Goal: Find specific page/section: Find specific page/section

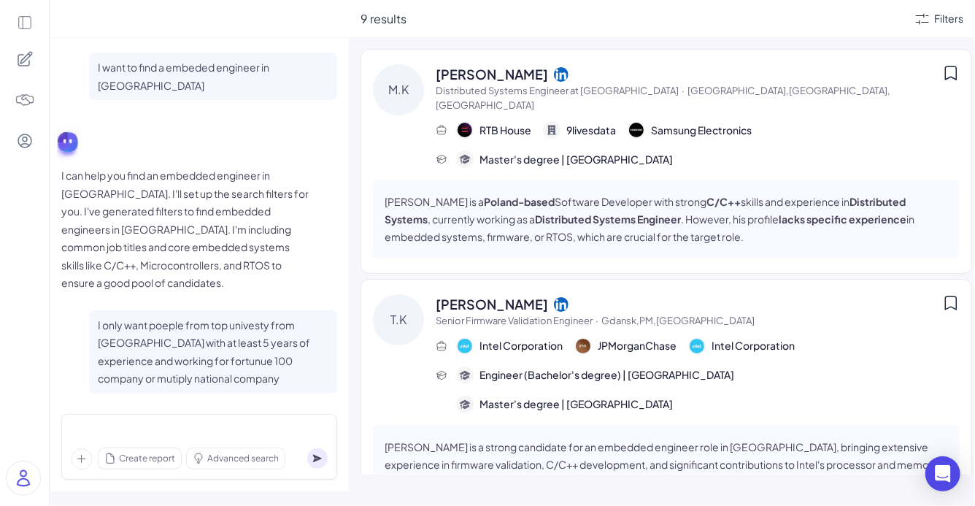
scroll to position [2781, 0]
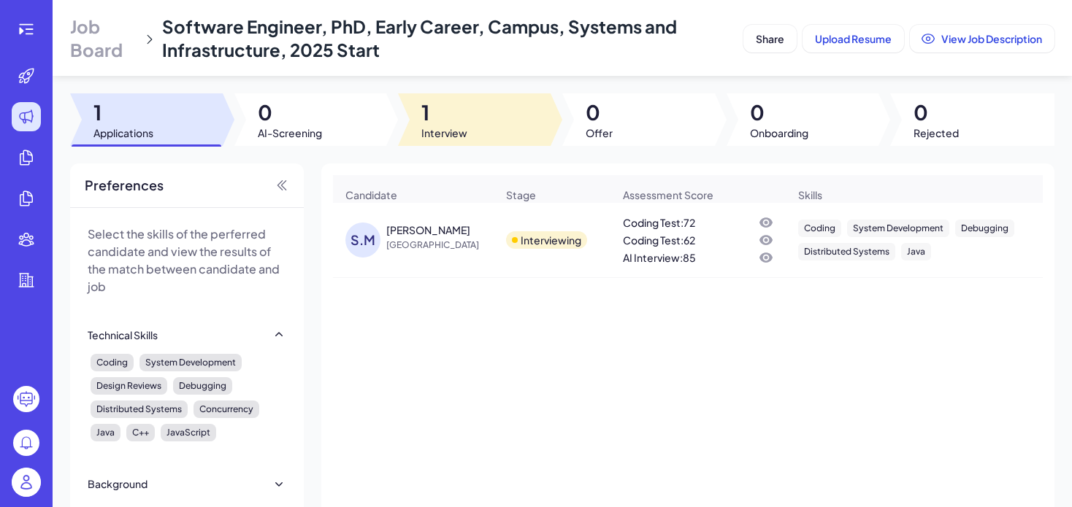
click at [464, 98] on div at bounding box center [474, 119] width 153 height 53
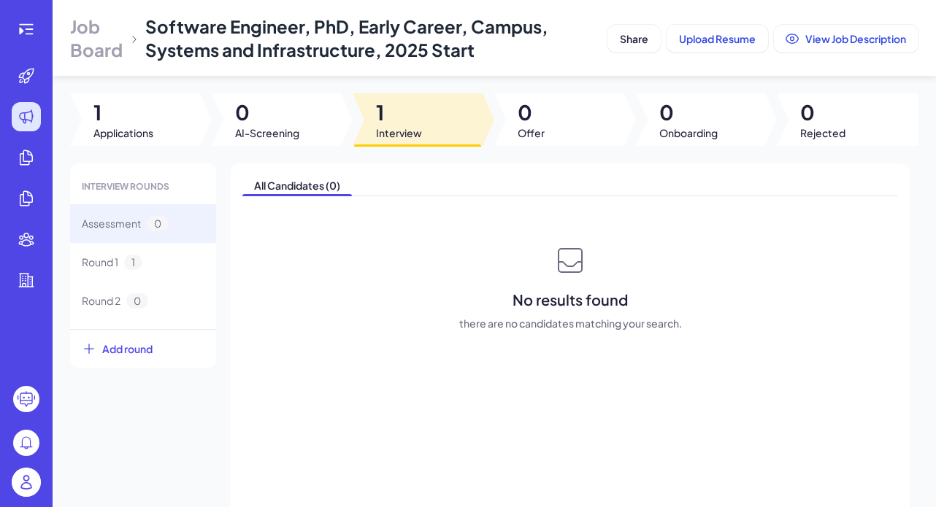
click at [423, 124] on div at bounding box center [418, 119] width 130 height 53
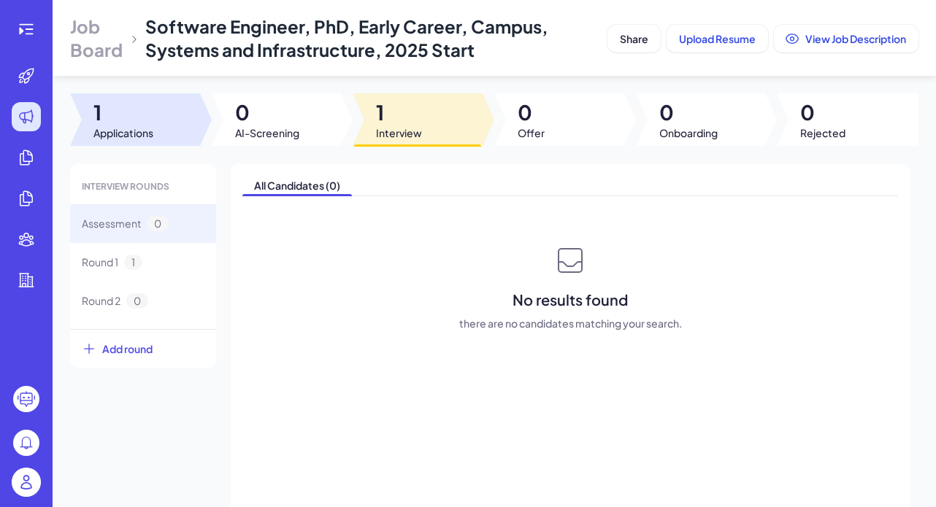
click at [116, 121] on span "1" at bounding box center [123, 112] width 60 height 26
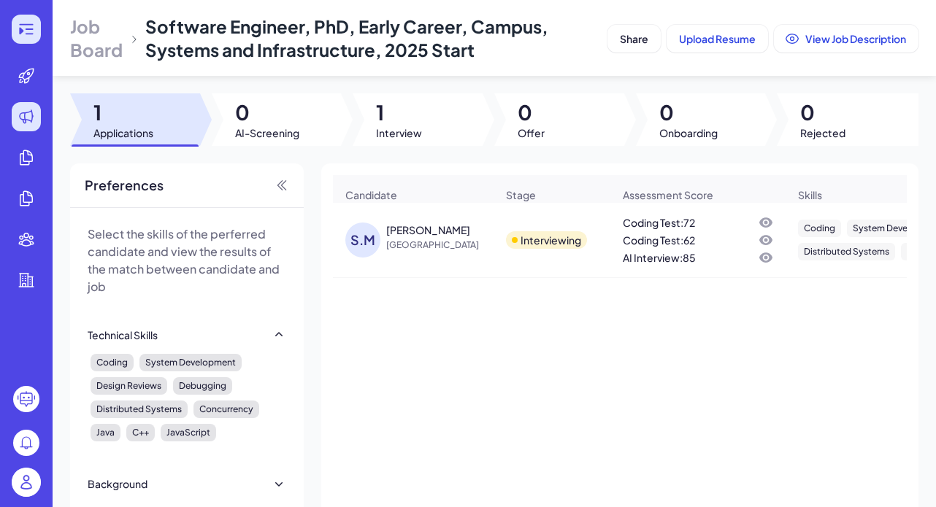
click at [29, 32] on icon at bounding box center [27, 29] width 18 height 18
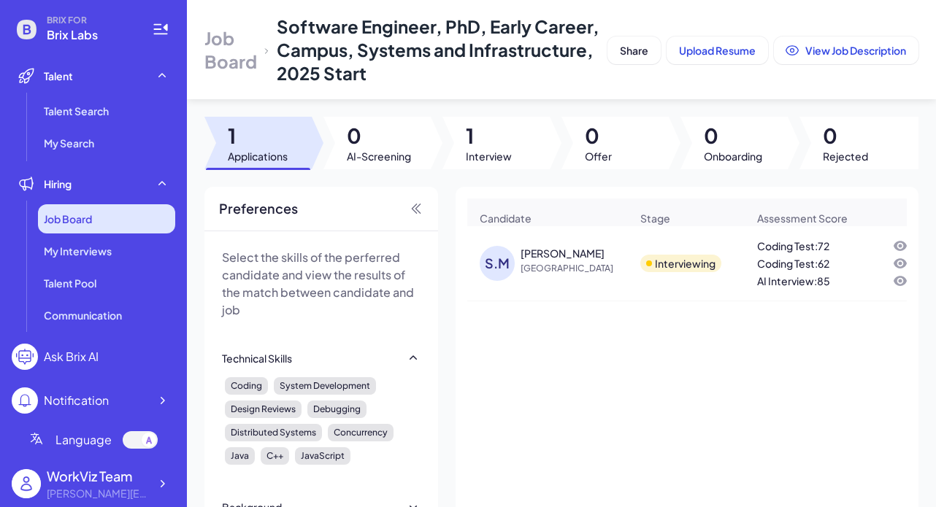
click at [115, 224] on div "Job Board" at bounding box center [106, 218] width 137 height 29
